Goal: Find specific page/section: Find specific page/section

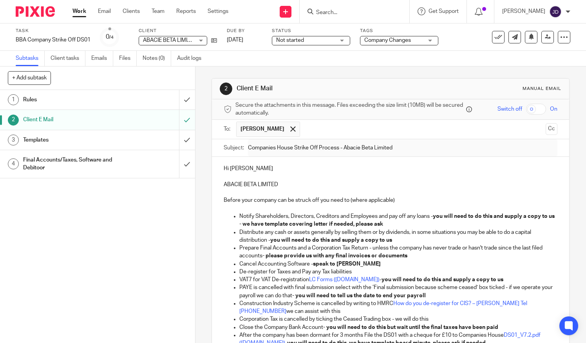
click at [332, 11] on input "Search" at bounding box center [350, 12] width 70 height 7
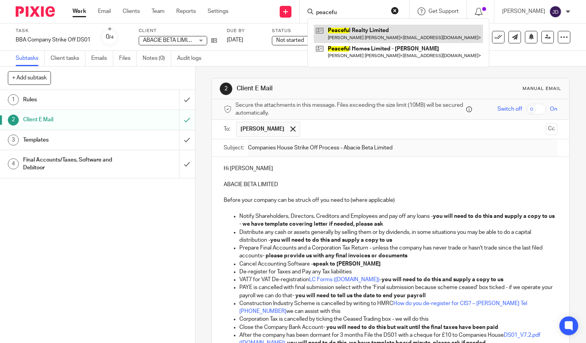
type input "peacefu"
click at [358, 32] on link at bounding box center [398, 34] width 169 height 18
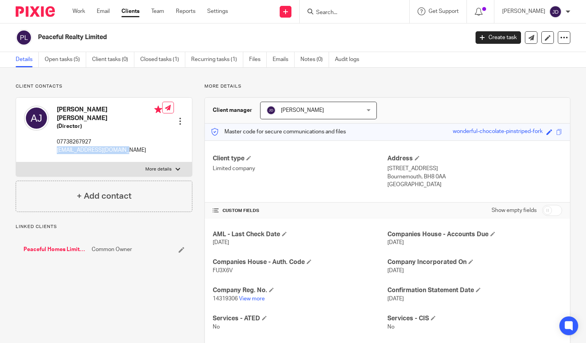
drag, startPoint x: 56, startPoint y: 146, endPoint x: 118, endPoint y: 151, distance: 61.6
click at [118, 151] on div "Angela Lei Jiang (Director) 07738267927 jianglei_uk@hotmail.com Edit contact Cr…" at bounding box center [104, 130] width 176 height 65
copy p "[EMAIL_ADDRESS][DOMAIN_NAME]"
click at [135, 135] on div "Angela Lei Jiang (Director) 07738267927 jianglei_uk@hotmail.com Edit contact Cr…" at bounding box center [104, 130] width 176 height 65
click at [338, 12] on input "Search" at bounding box center [350, 12] width 70 height 7
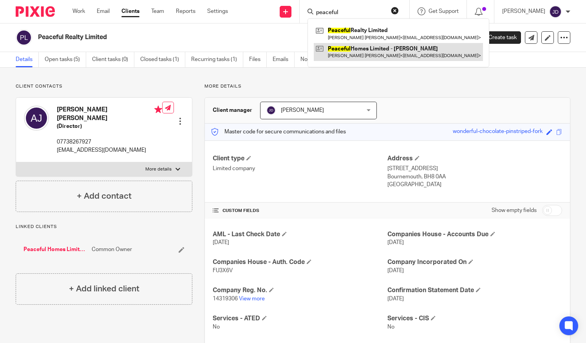
type input "peaceful"
click at [363, 50] on link at bounding box center [398, 52] width 169 height 18
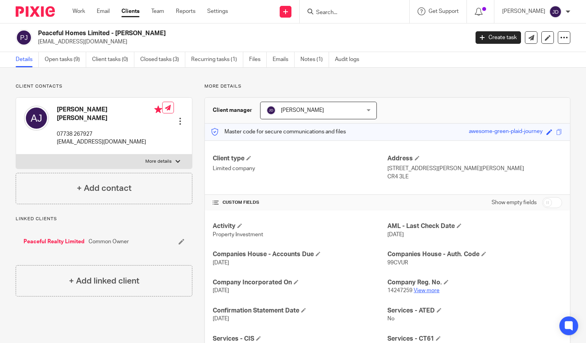
click at [426, 289] on link "View more" at bounding box center [426, 290] width 26 height 5
click at [52, 238] on link "Peaceful Realty Limited" at bounding box center [53, 242] width 61 height 8
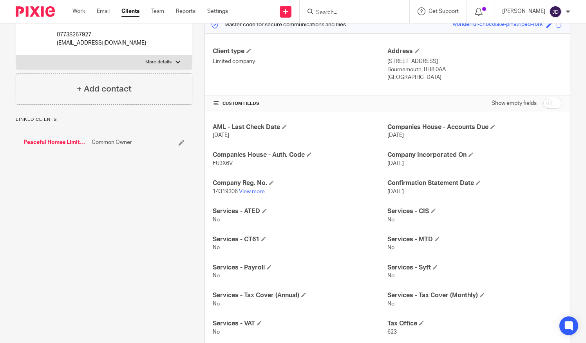
scroll to position [117, 0]
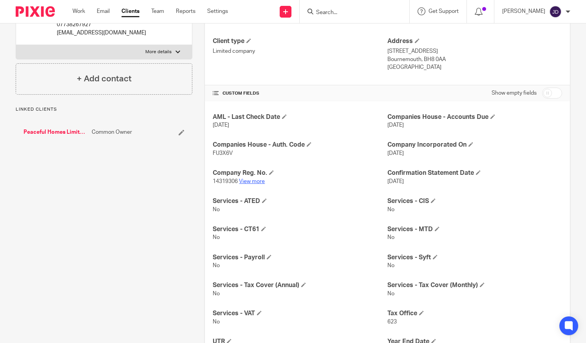
click at [258, 182] on link "View more" at bounding box center [252, 181] width 26 height 5
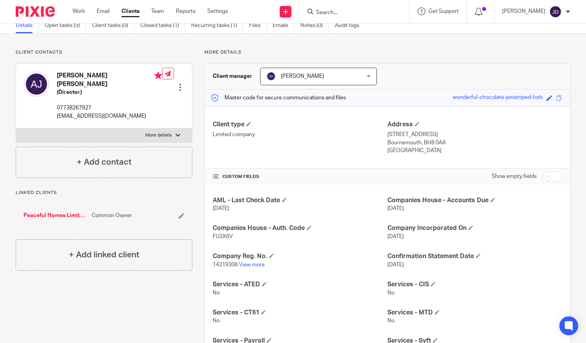
scroll to position [0, 0]
